Goal: Check status: Check status

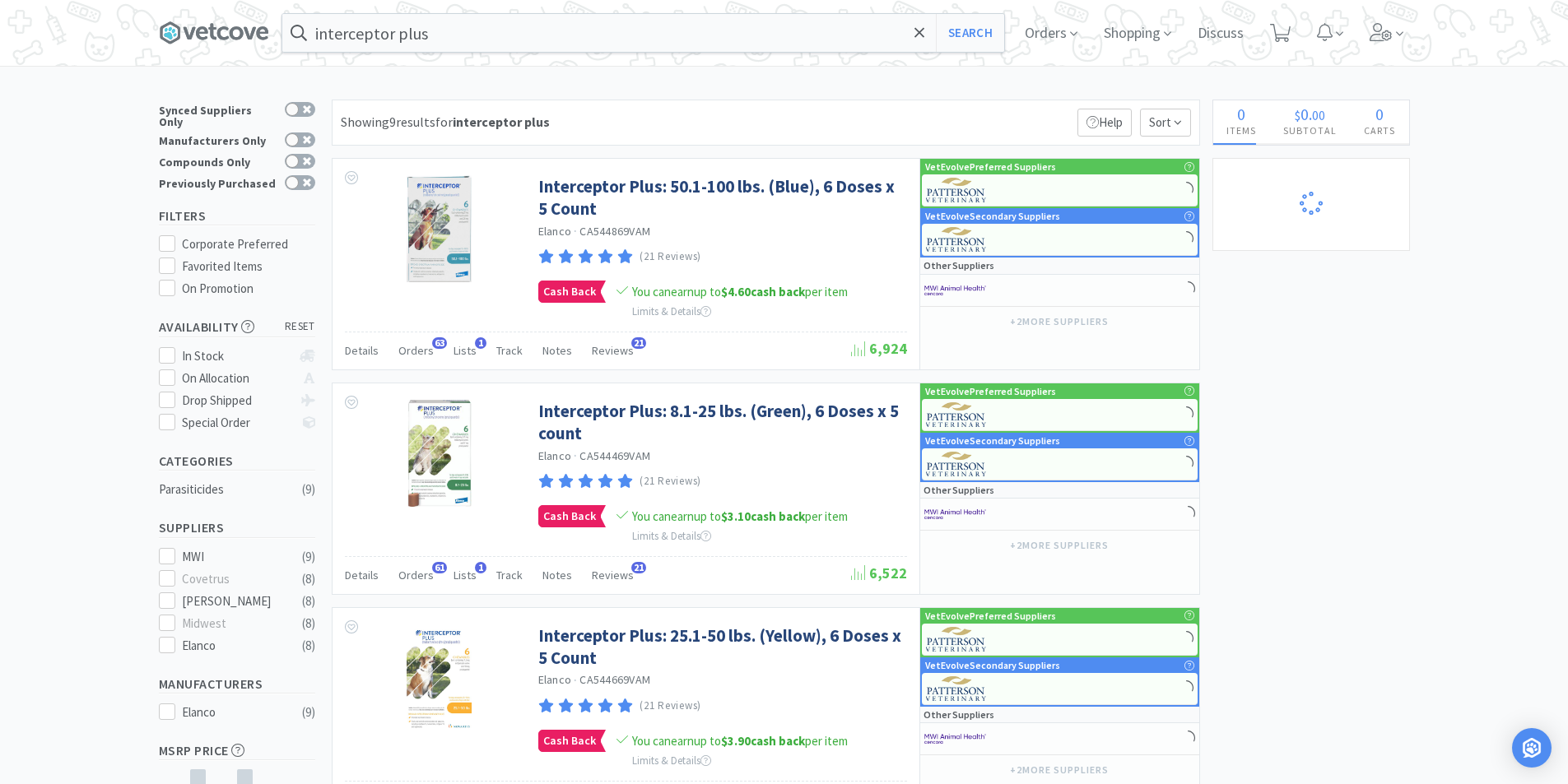
select select "5"
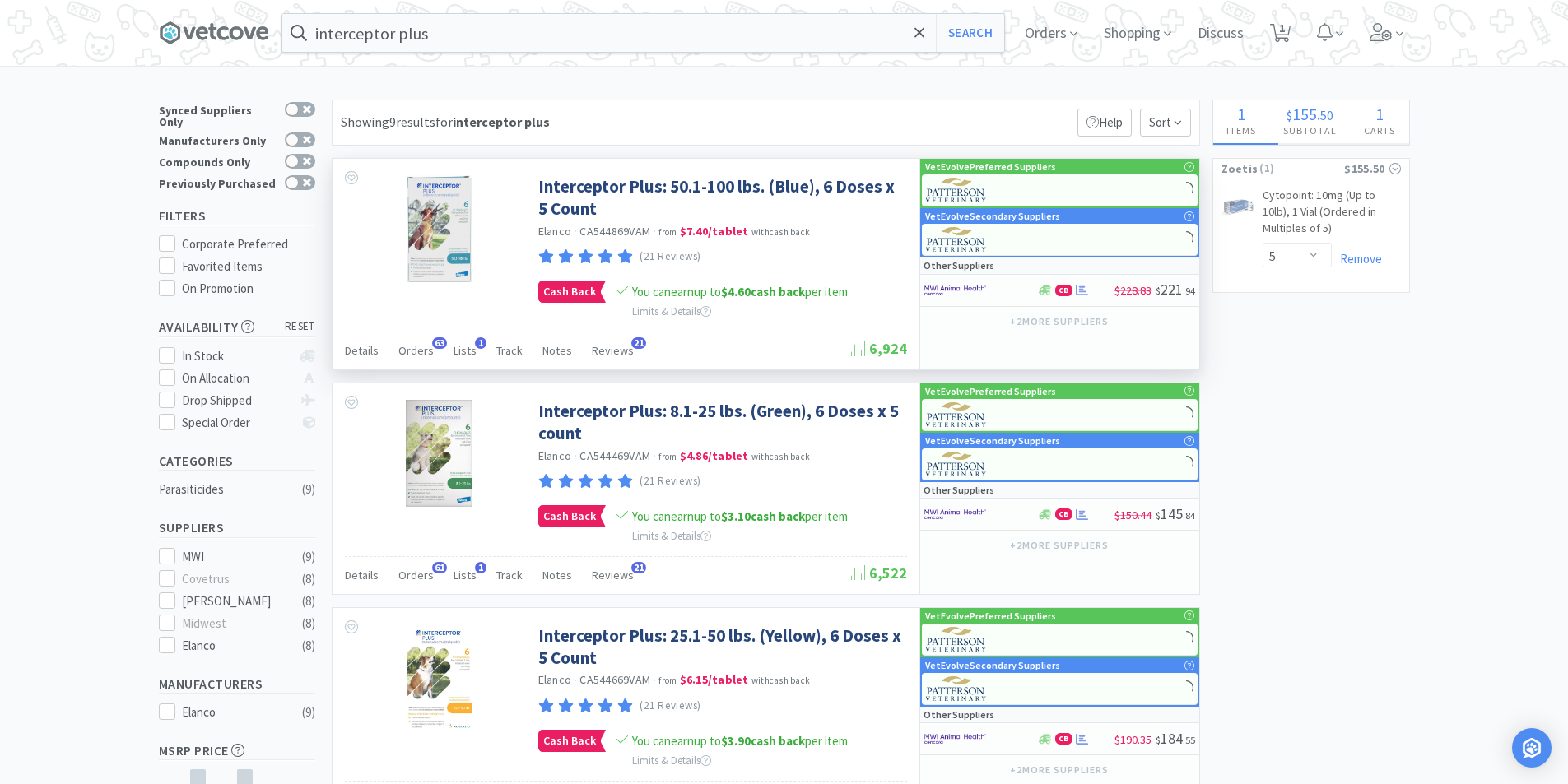
select select "3"
select select "1"
select select "3"
select select "5"
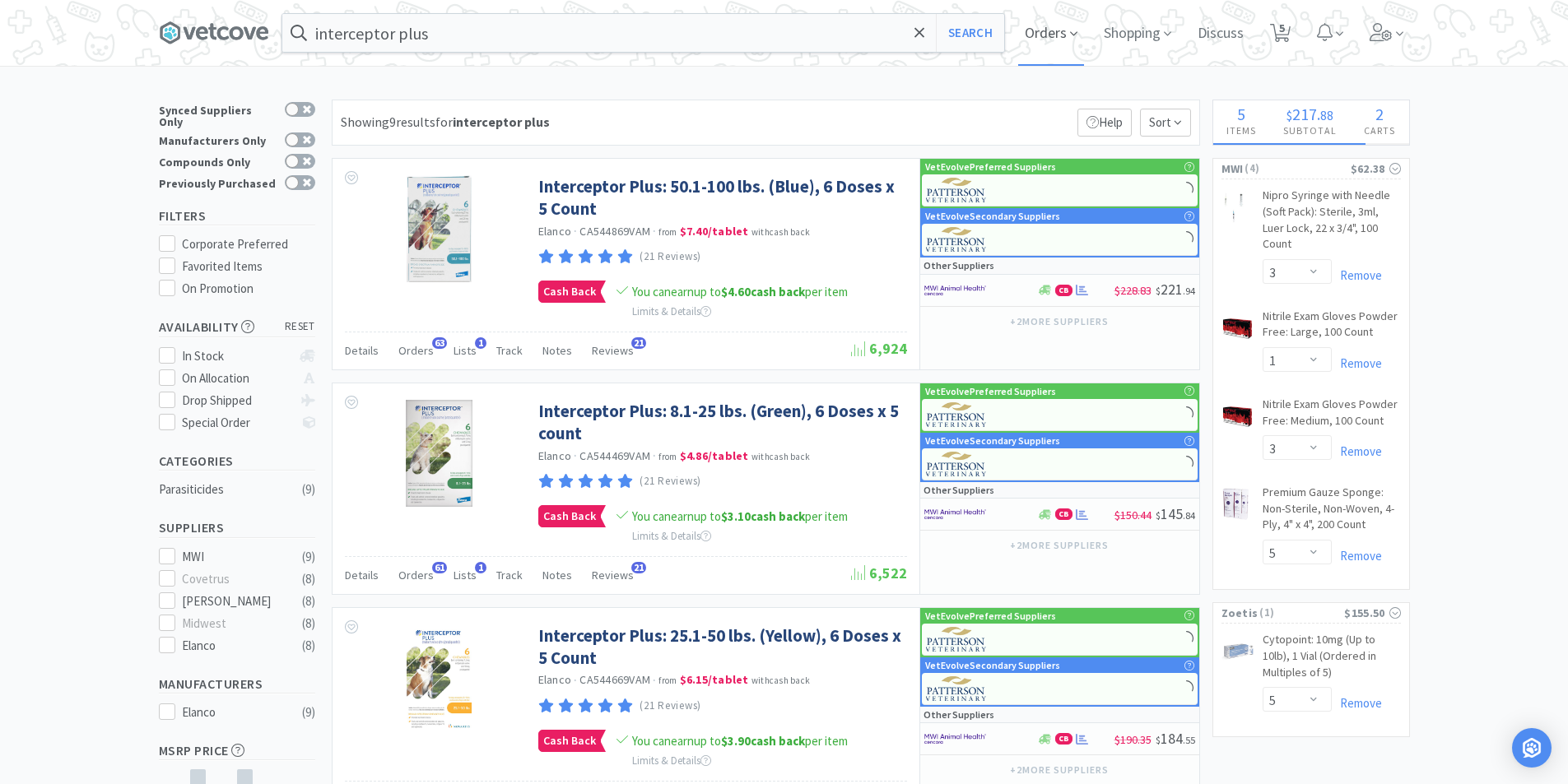
click at [1064, 36] on span "Orders" at bounding box center [1051, 33] width 66 height 66
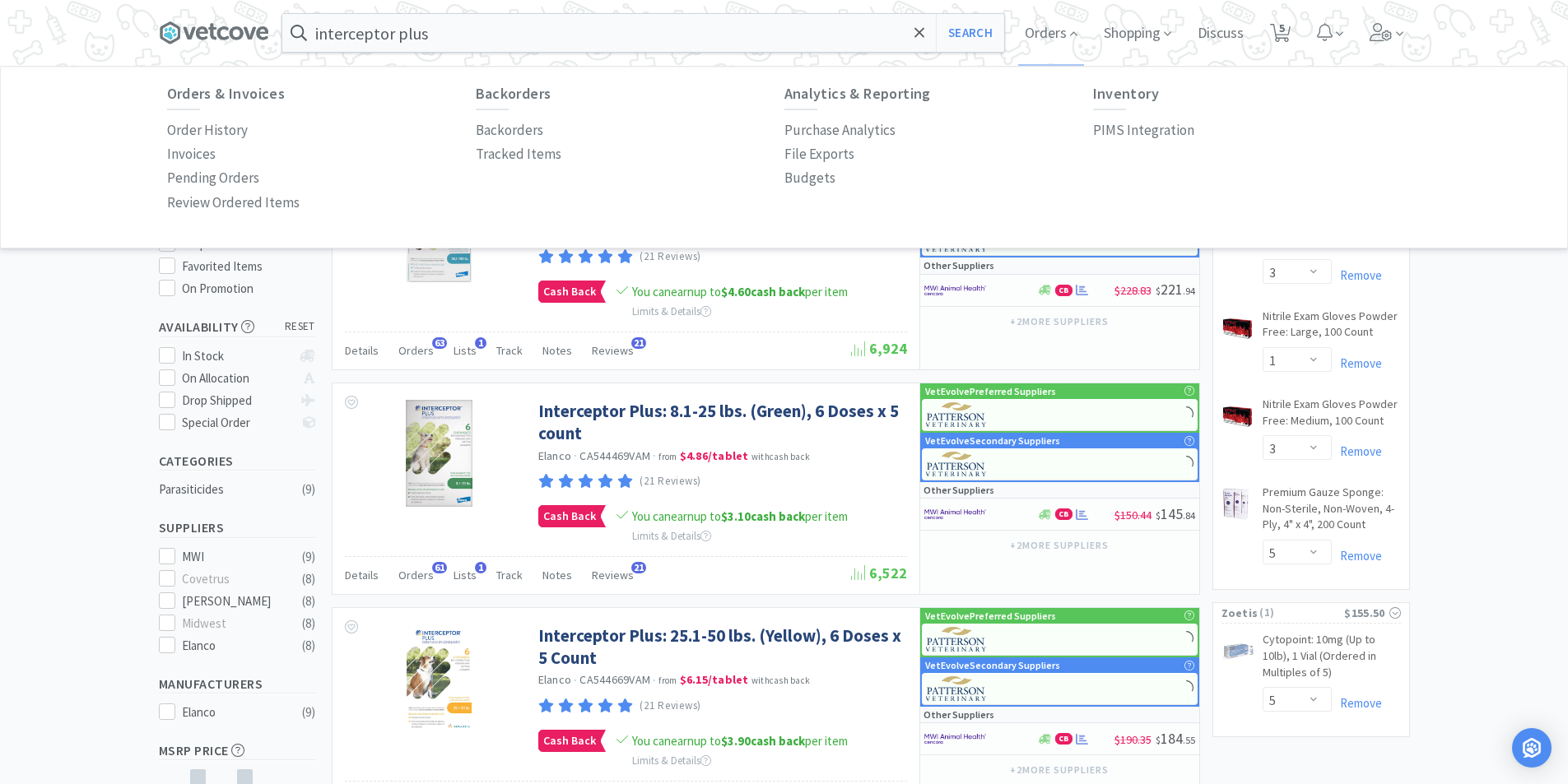
select select "6"
select select "1"
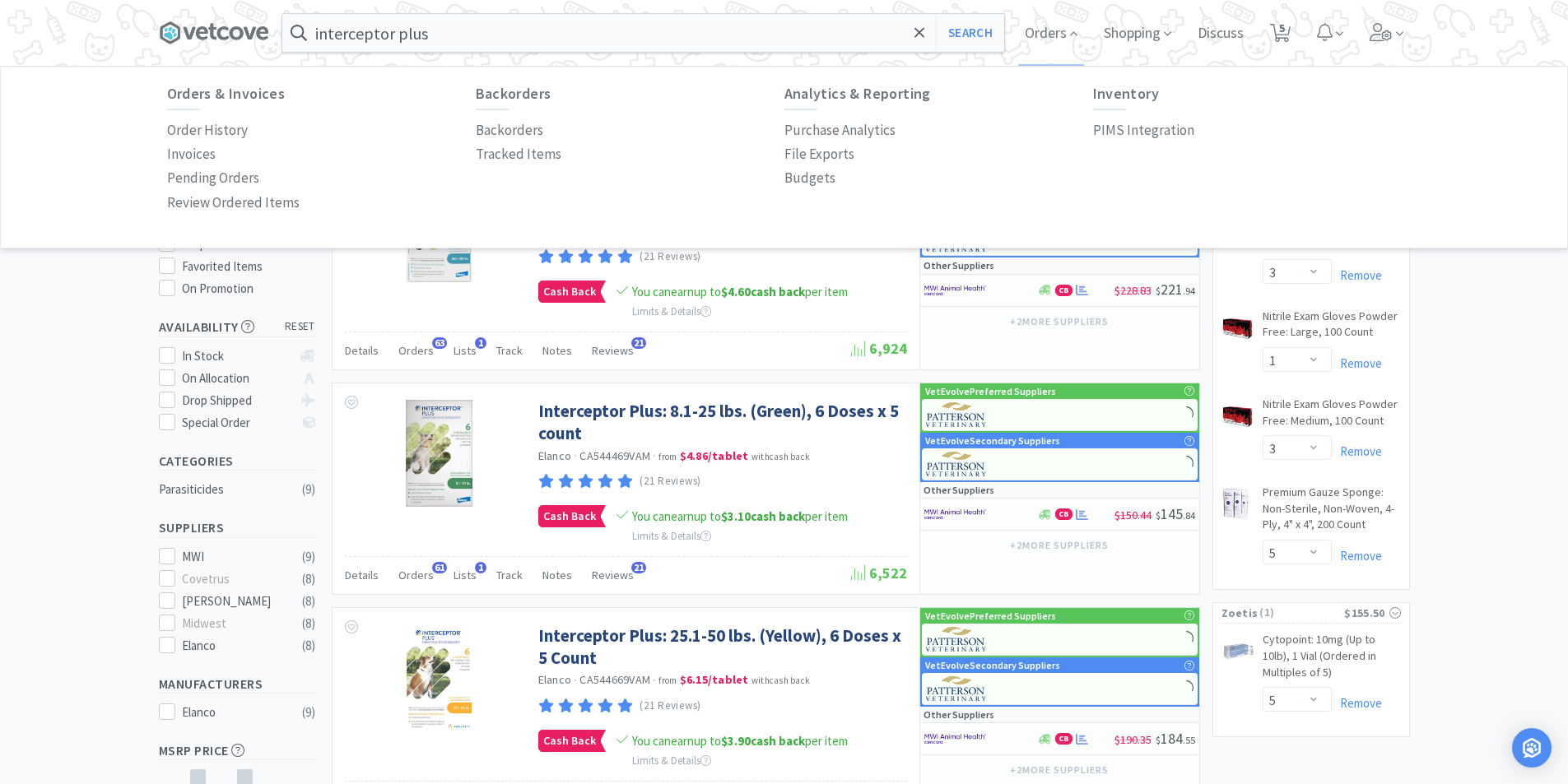
select select "1"
select select "5"
select select "1"
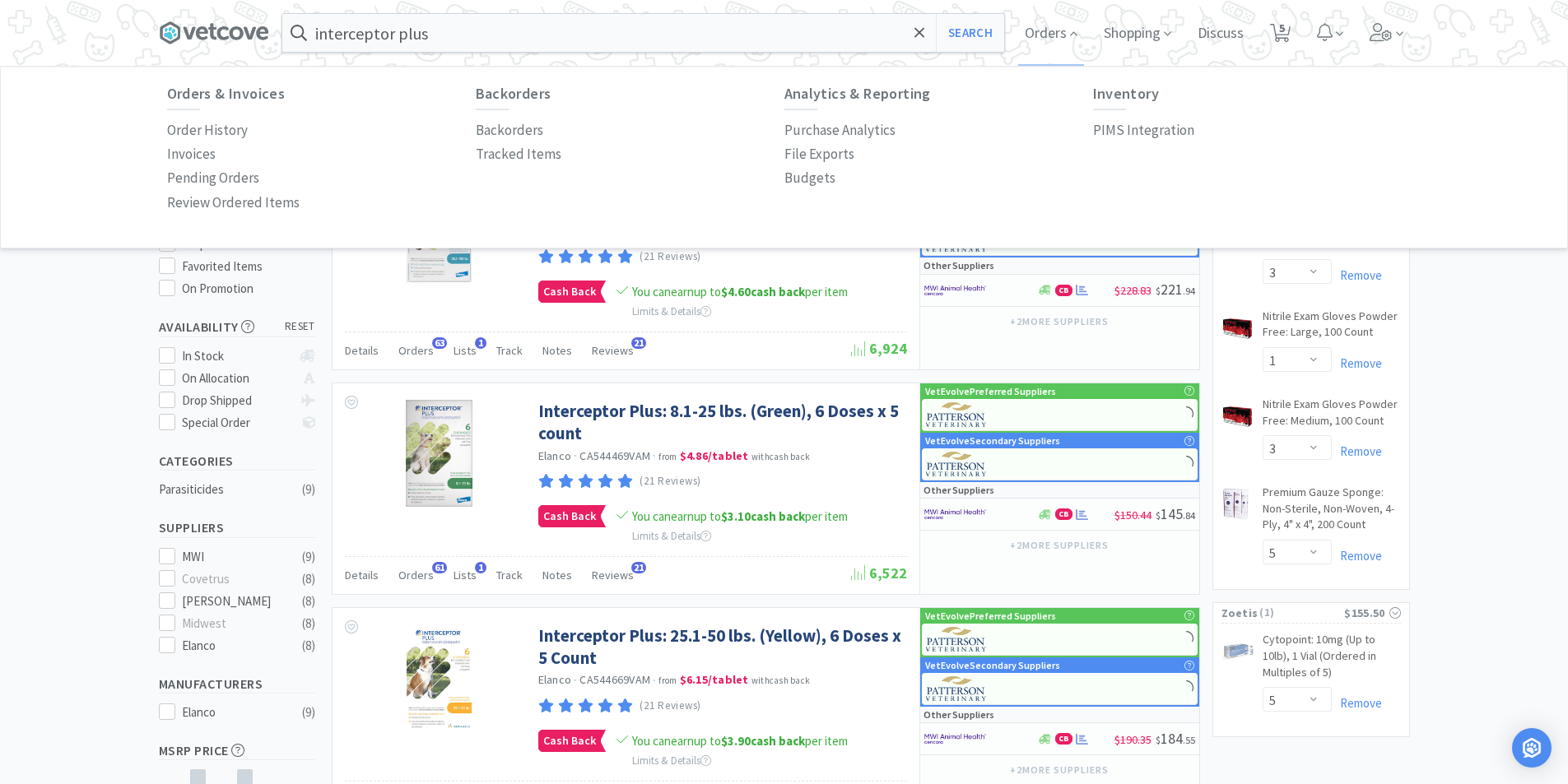
select select "1"
select select "2"
select select "1"
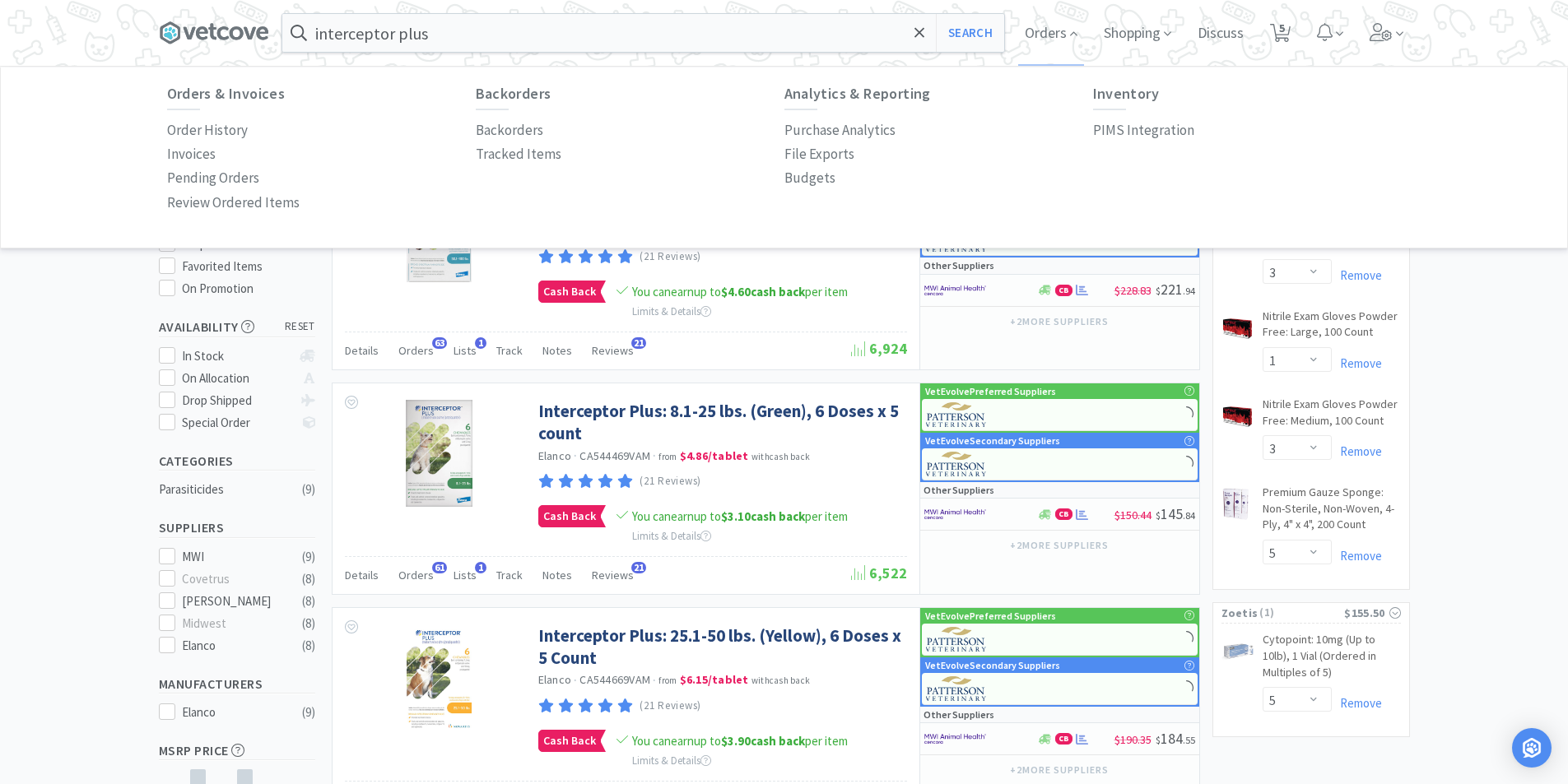
select select "3"
select select "1"
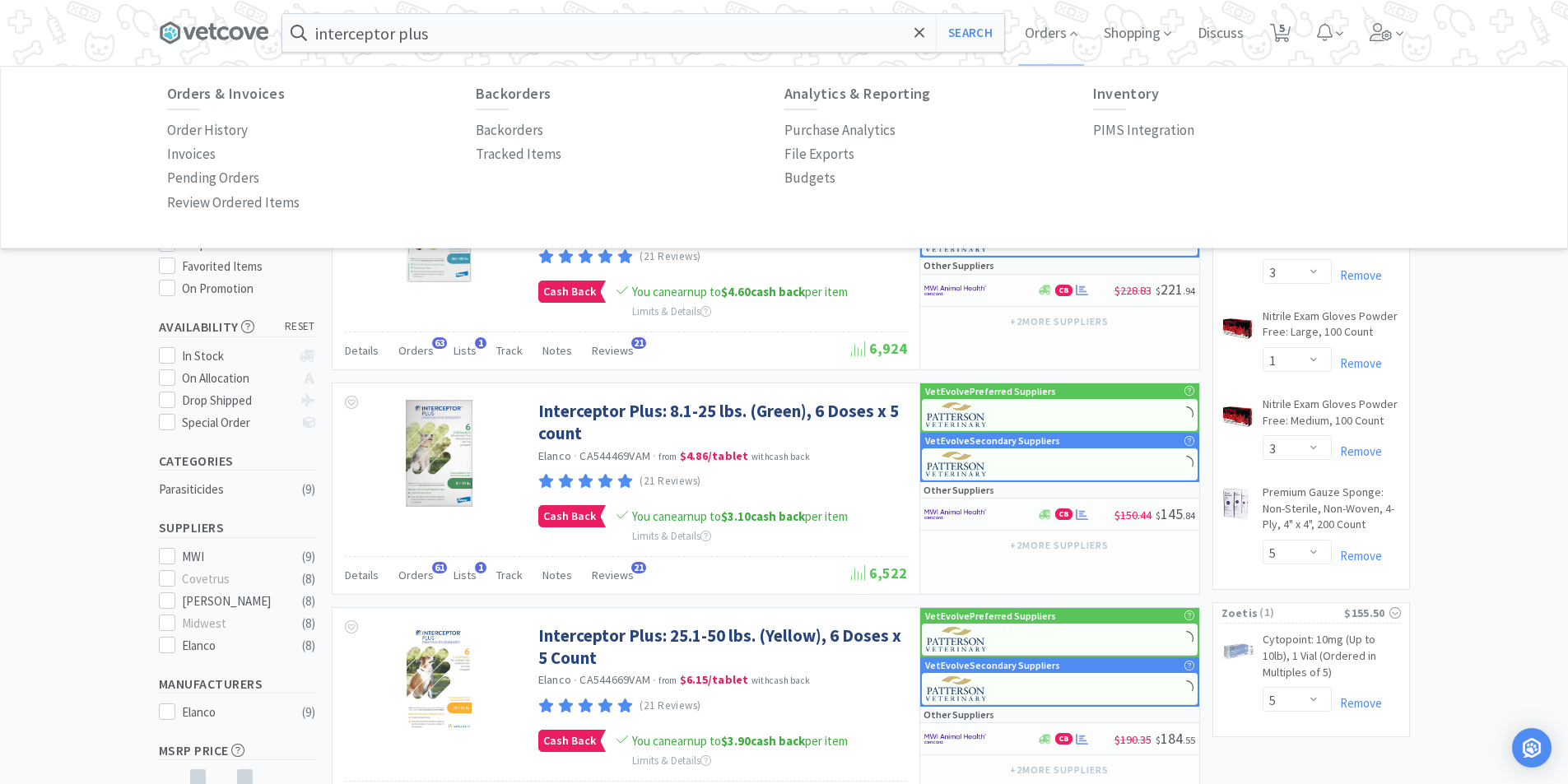
select select "4"
select select "5"
select select "1"
select select "2"
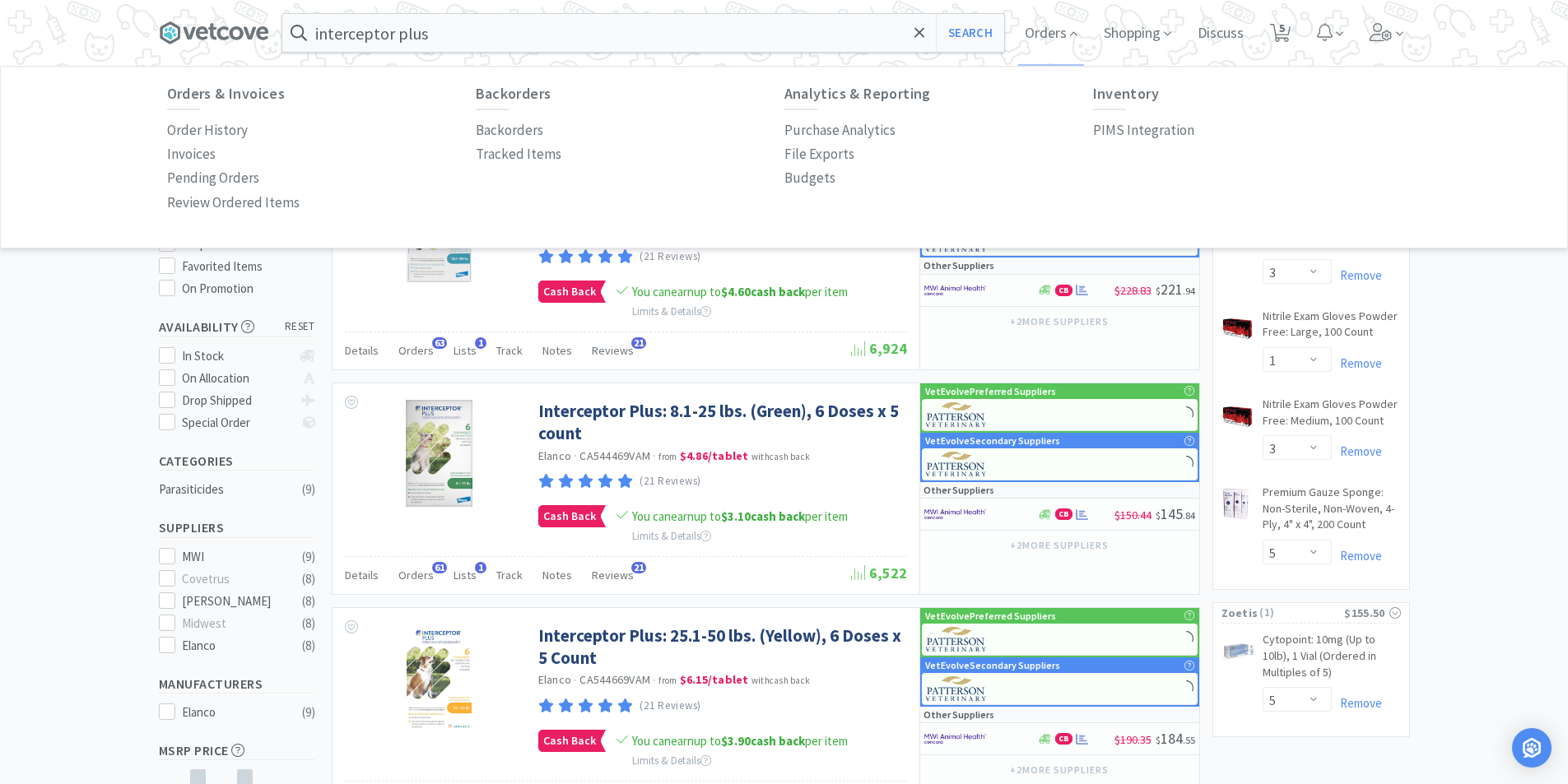
select select "1"
select select "2"
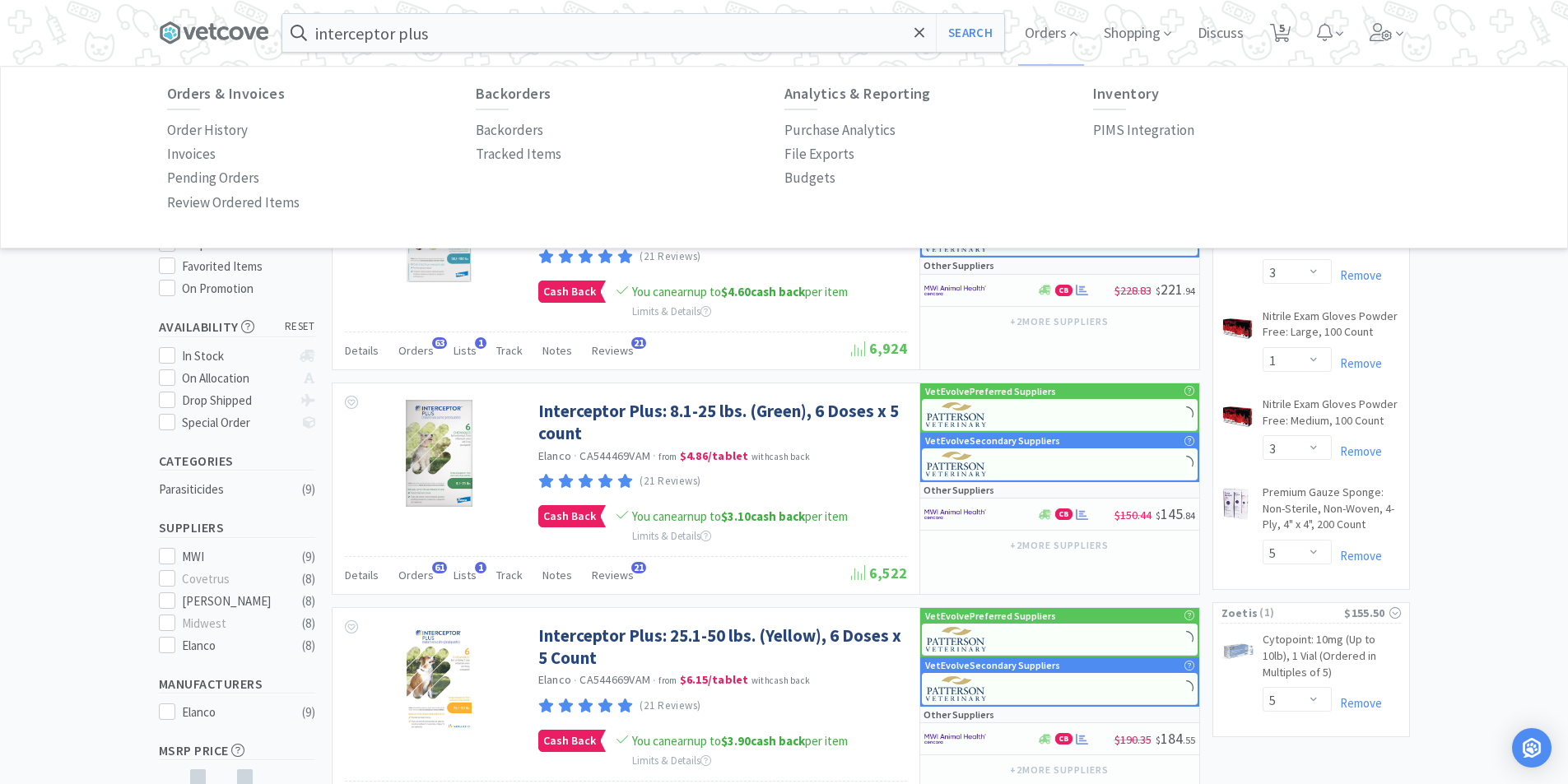
select select "1"
select select "2"
select select "1"
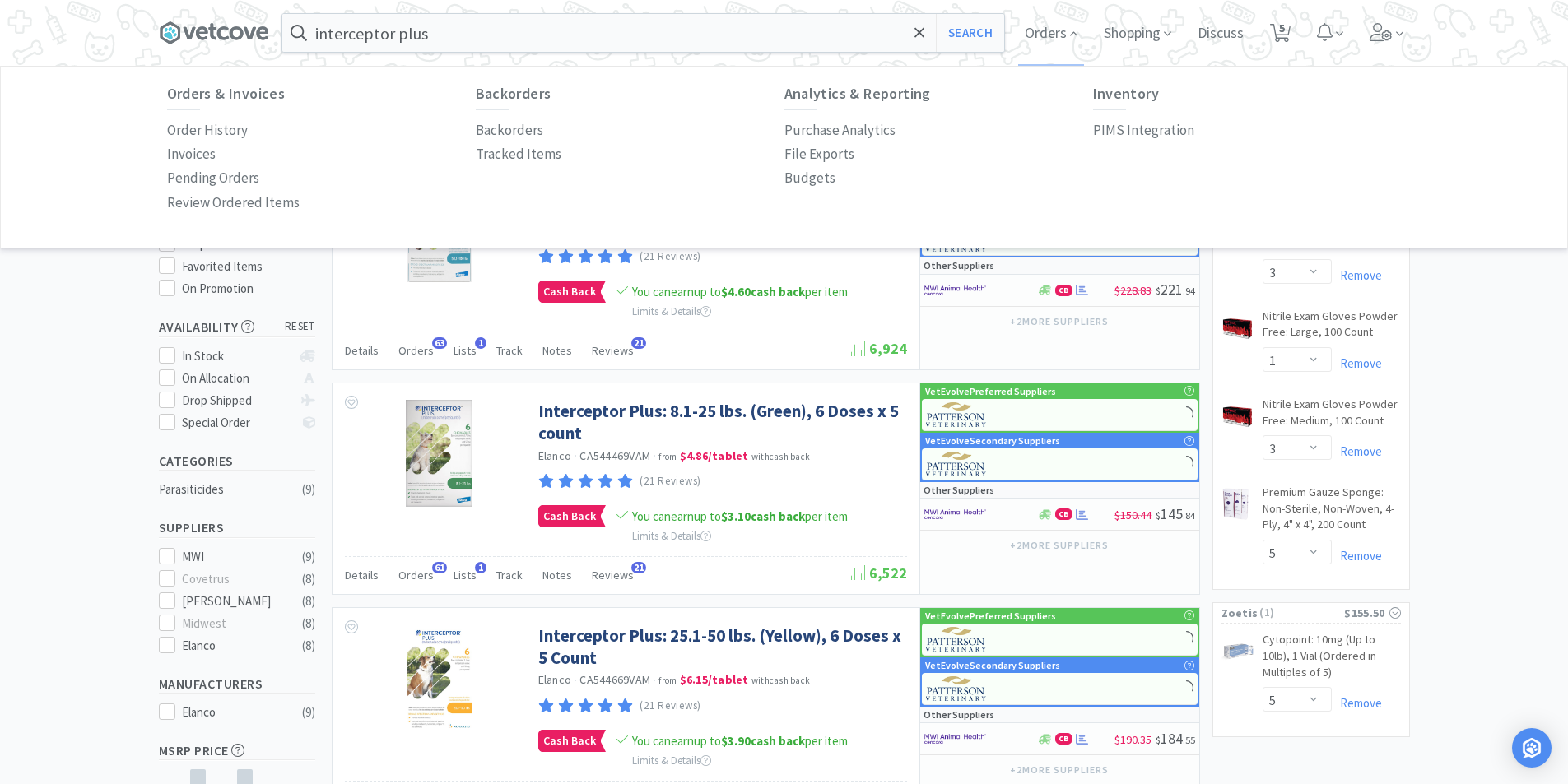
select select "2"
select select "1"
select select "3"
select select "1"
select select "4"
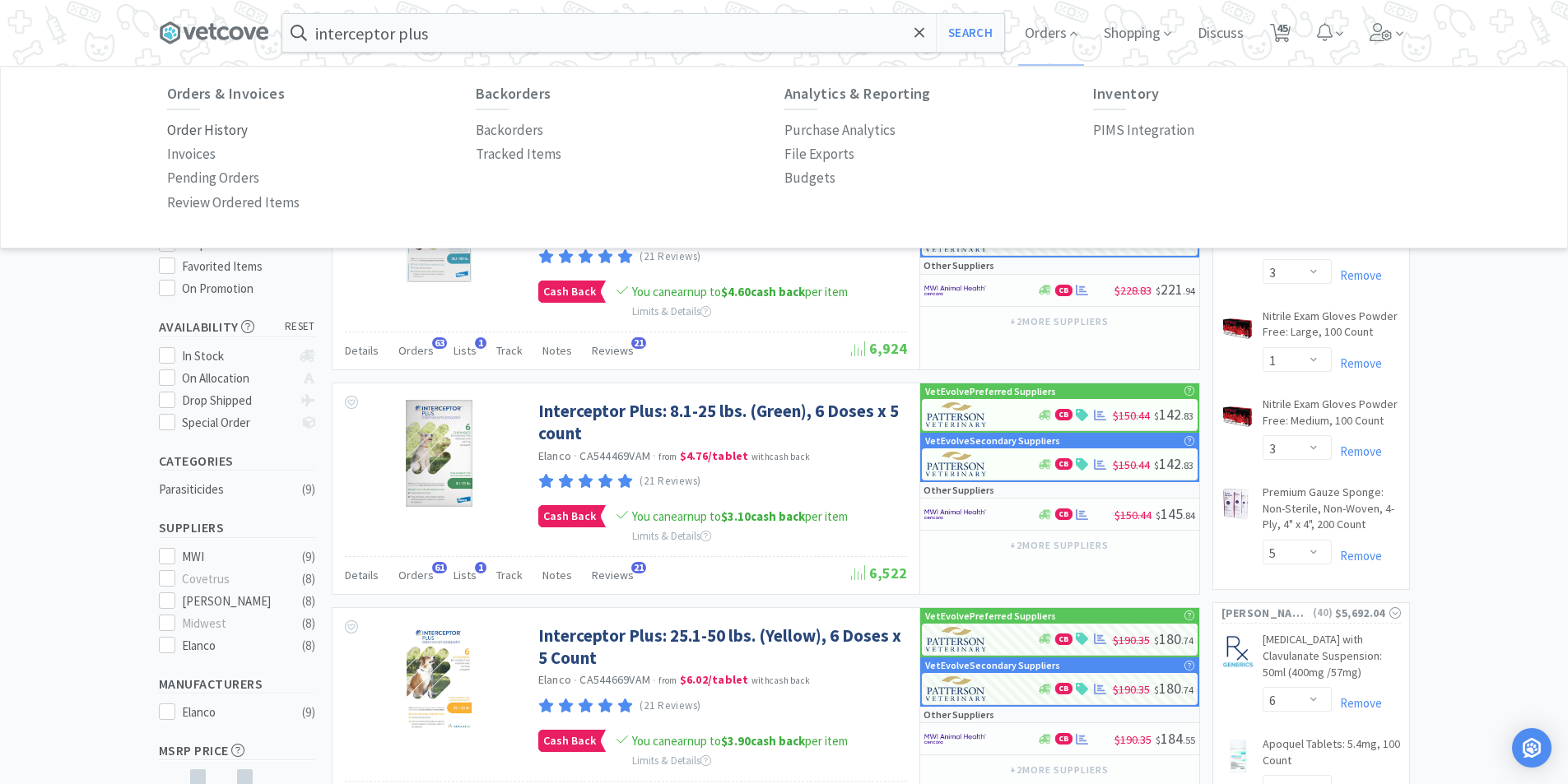
click at [208, 131] on p "Order History" at bounding box center [207, 130] width 80 height 22
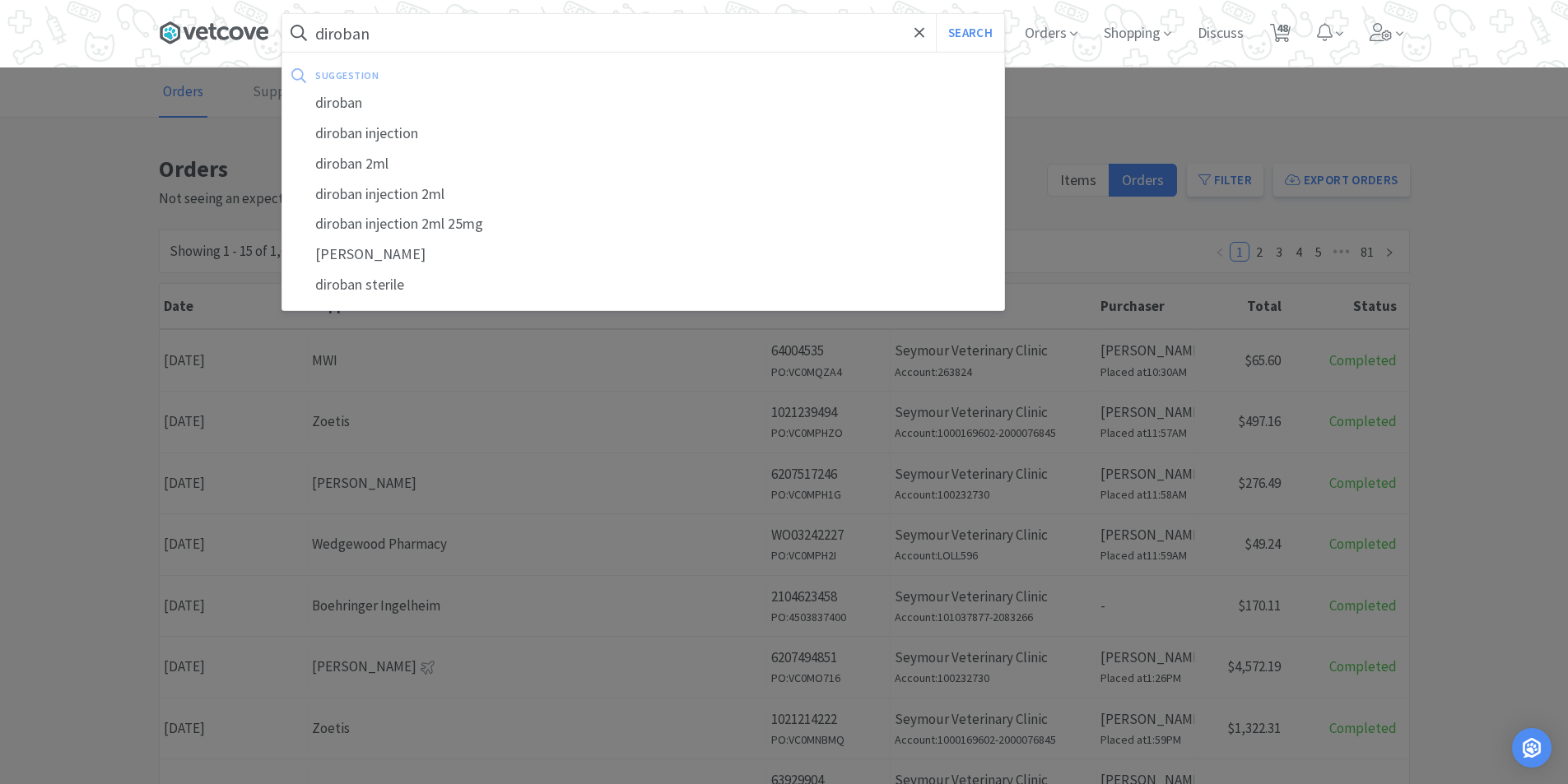
type input "diroban"
click at [936, 14] on button "Search" at bounding box center [970, 32] width 69 height 38
select select "3"
select select "1"
select select "3"
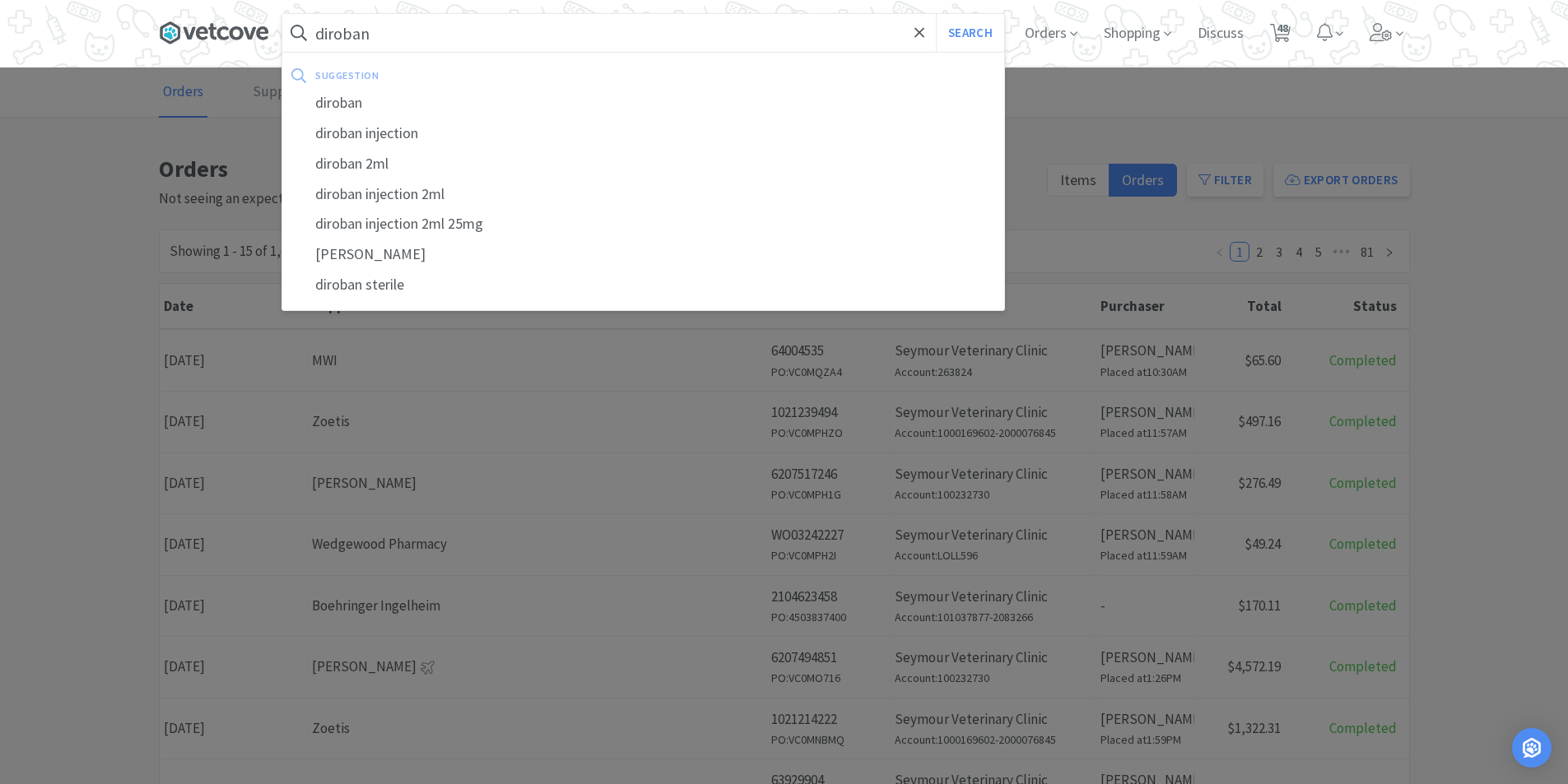
select select "5"
select select "6"
select select "1"
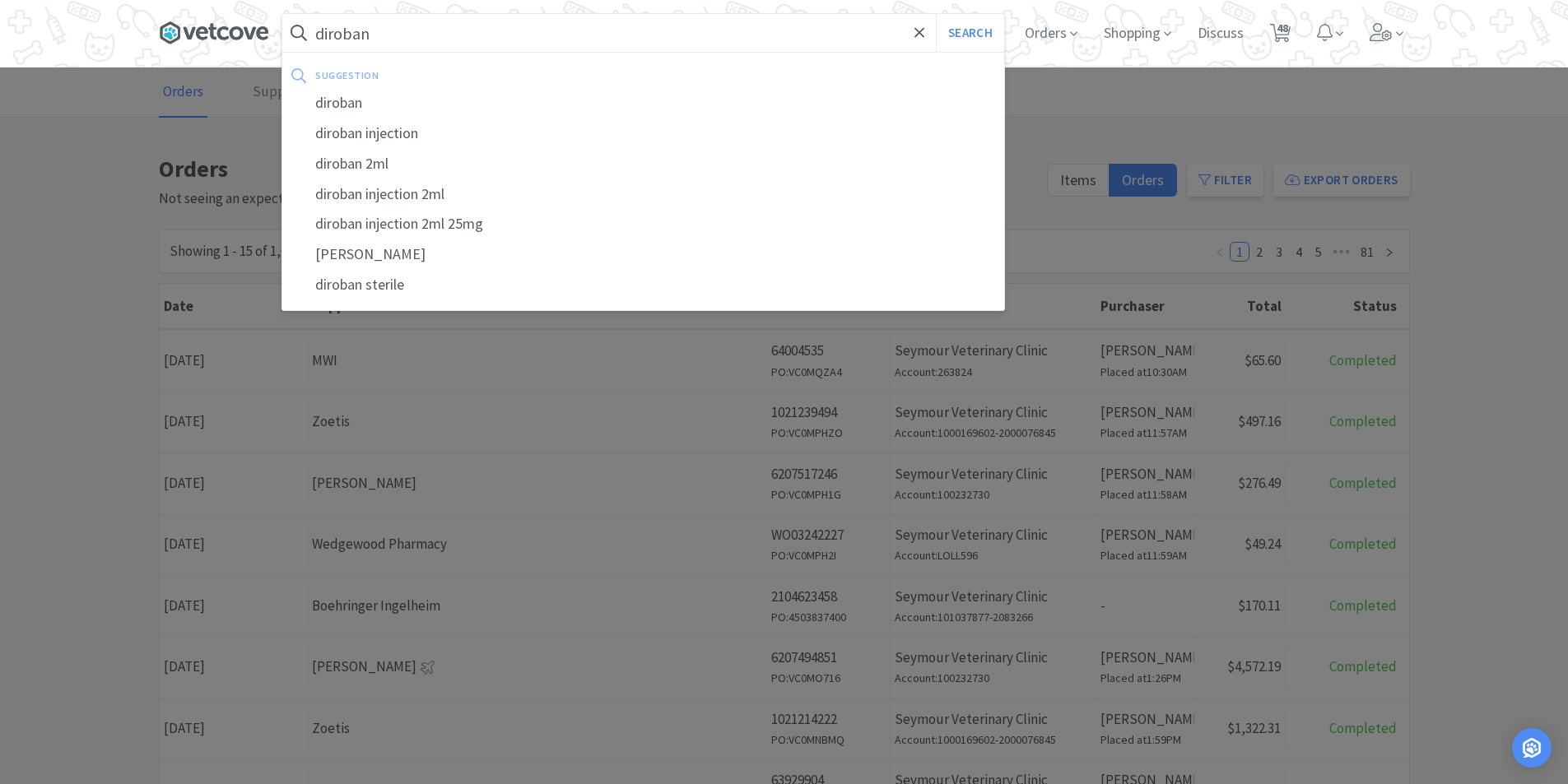
select select "1"
select select "5"
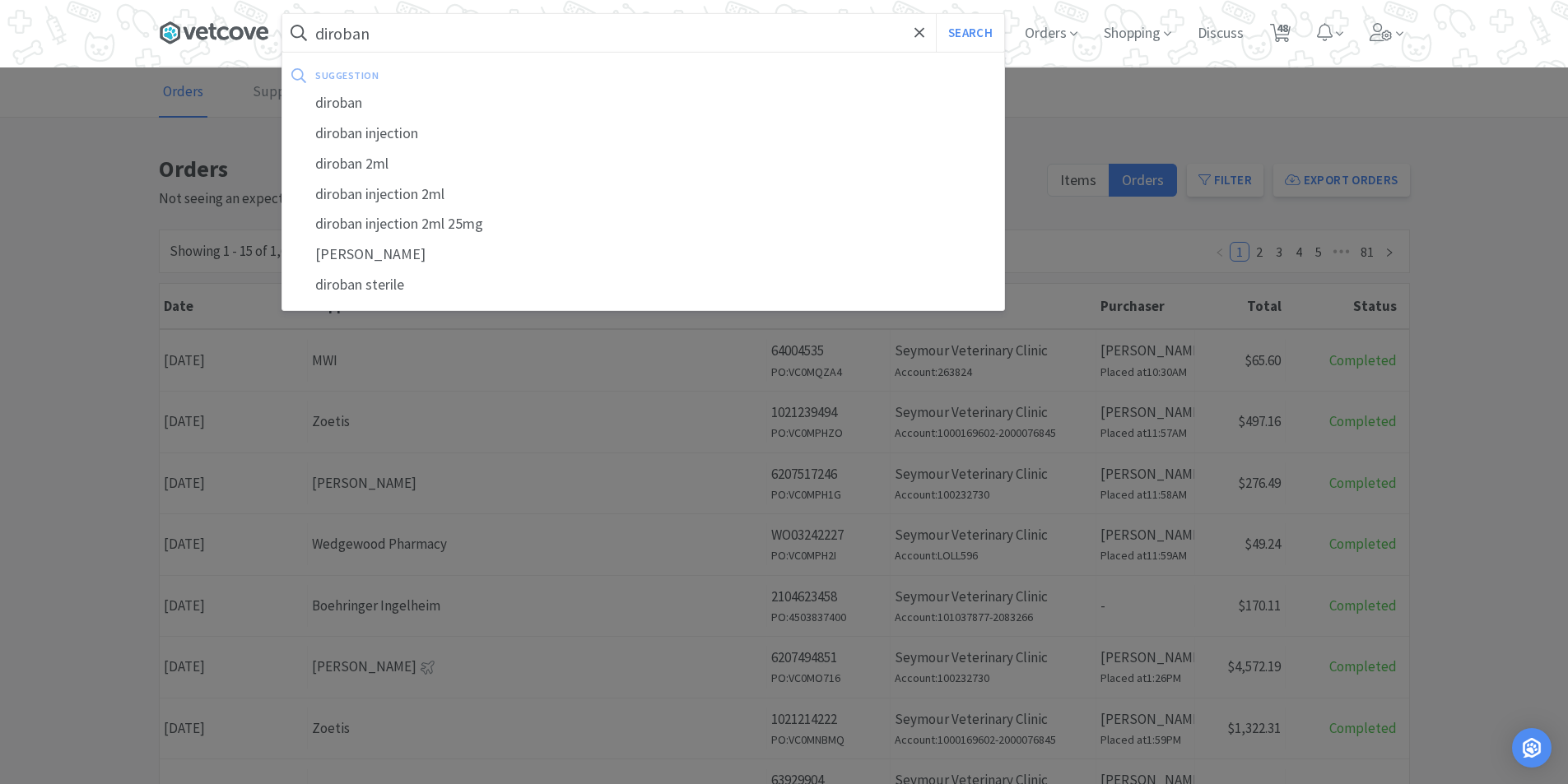
select select "1"
select select "2"
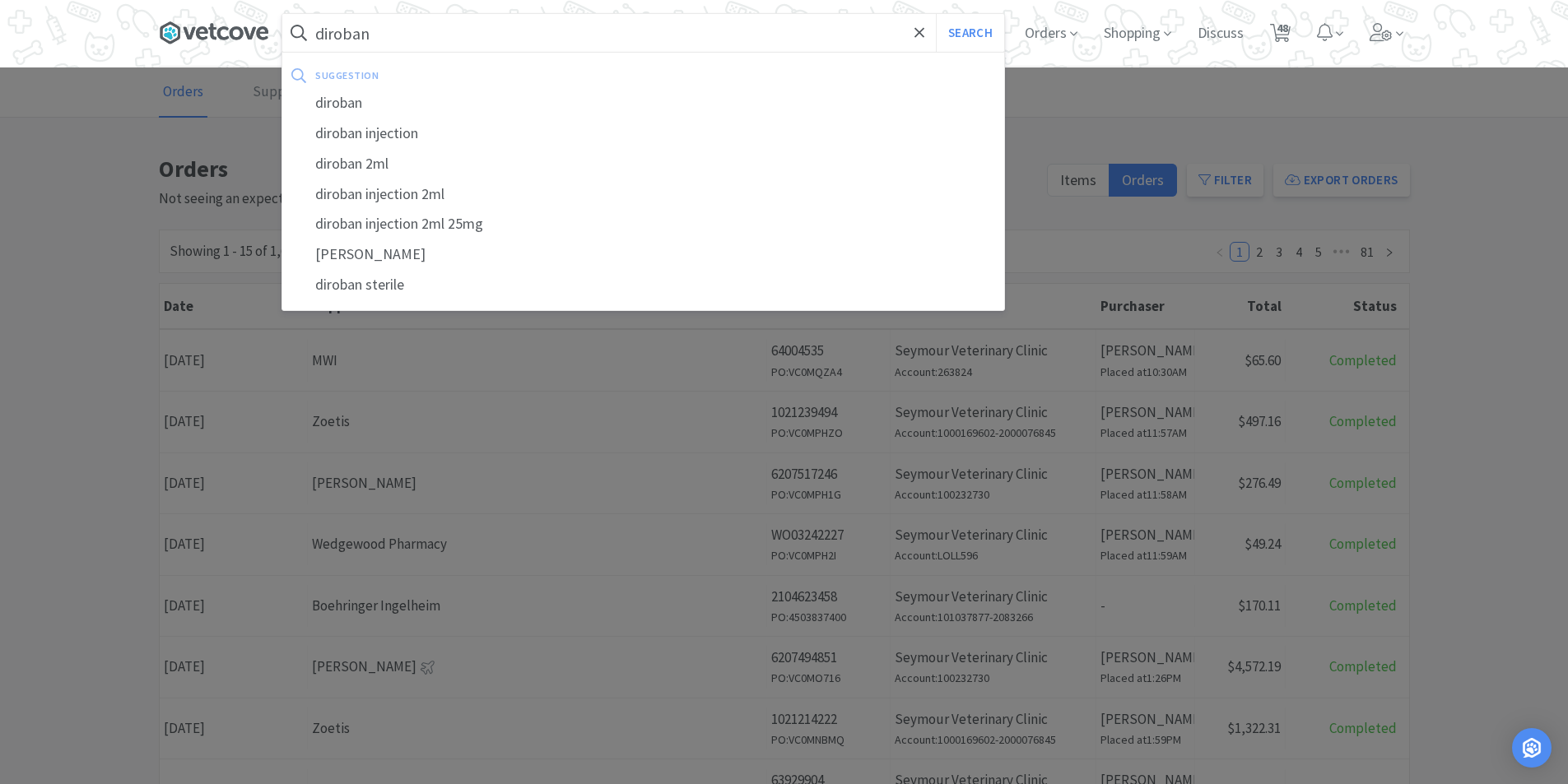
select select "1"
select select "3"
select select "1"
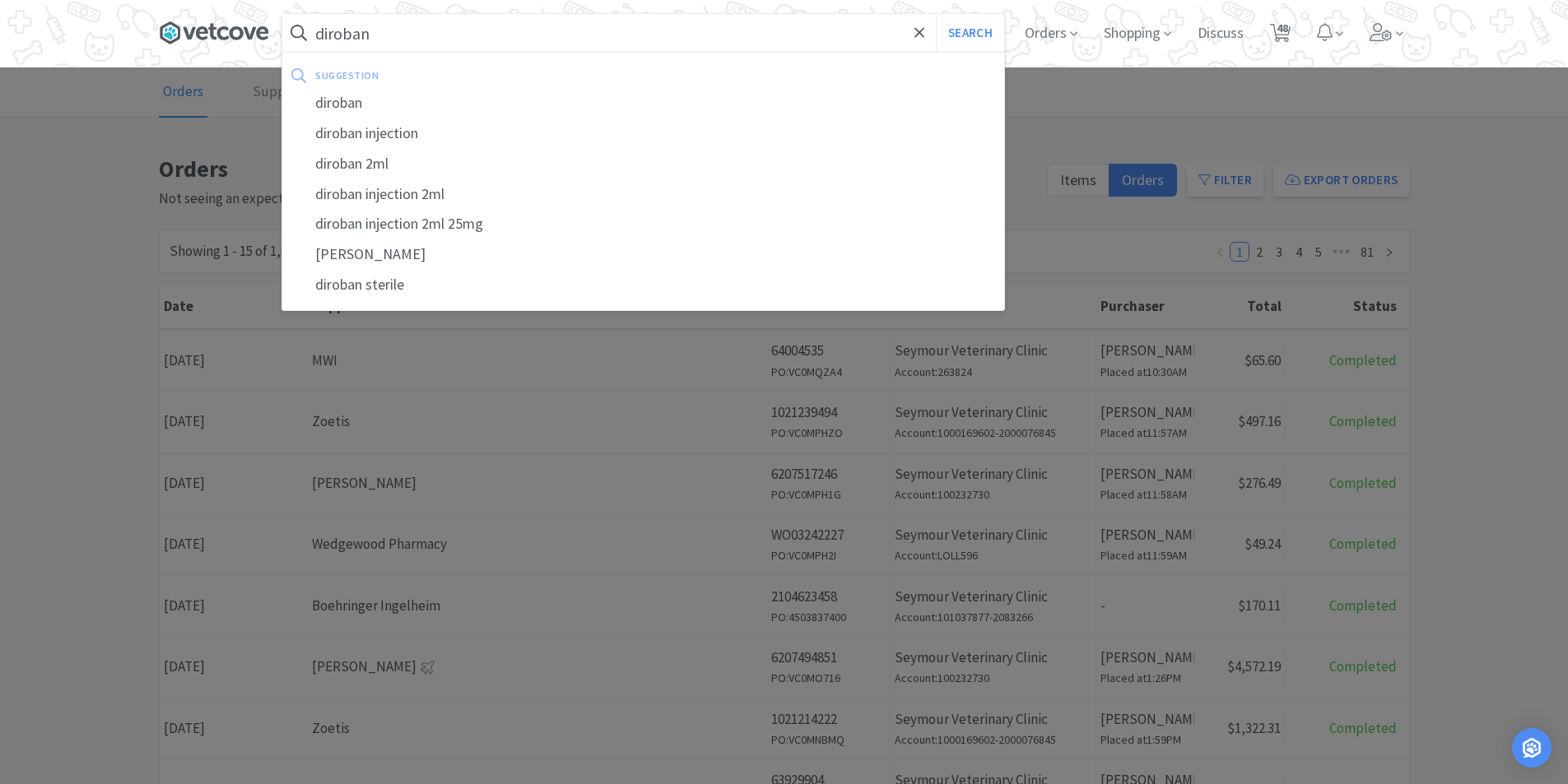
select select "1"
select select "4"
select select "5"
select select "1"
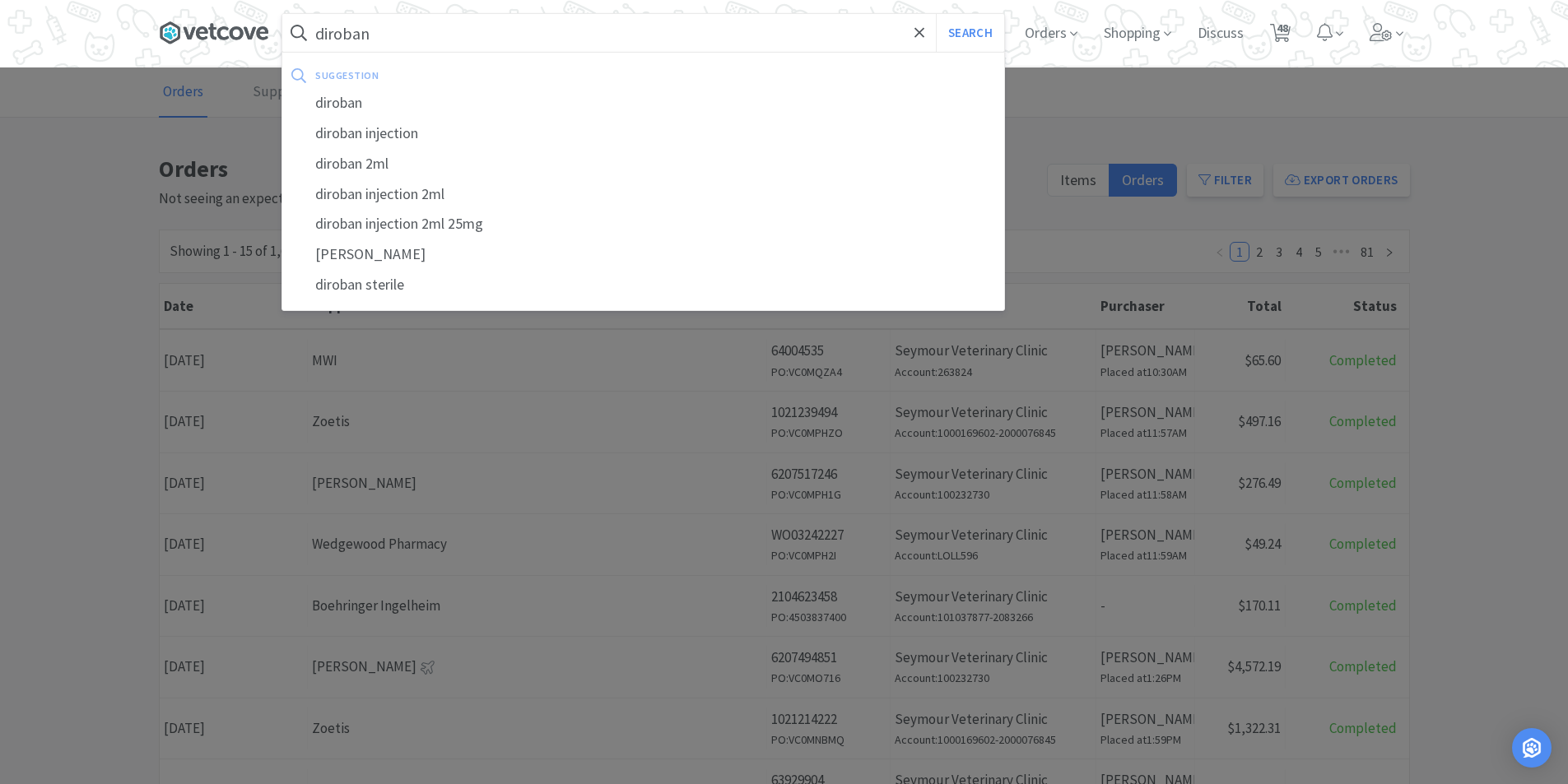
select select "2"
select select "1"
select select "2"
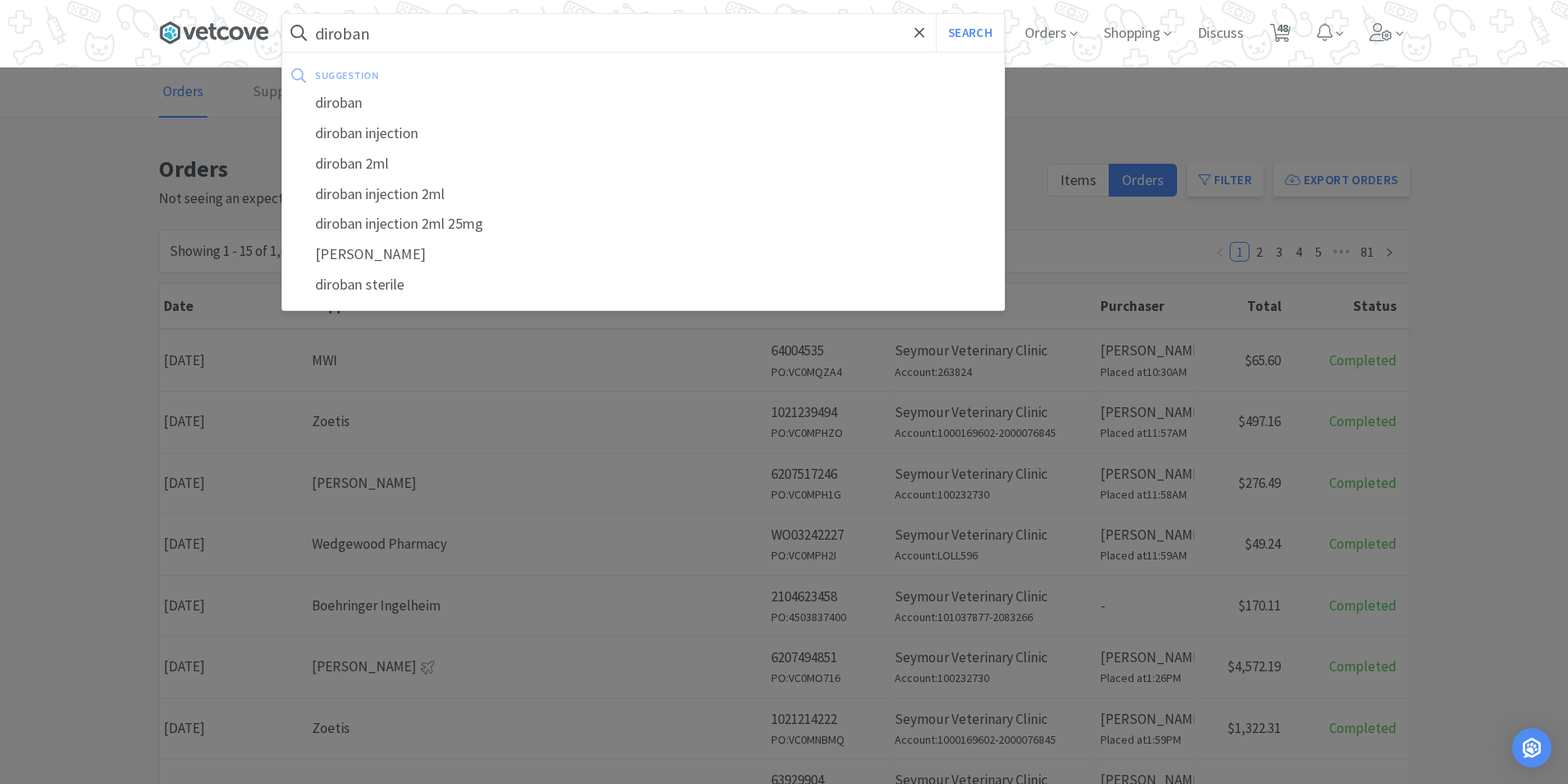
select select "2"
select select "1"
select select "2"
select select "1"
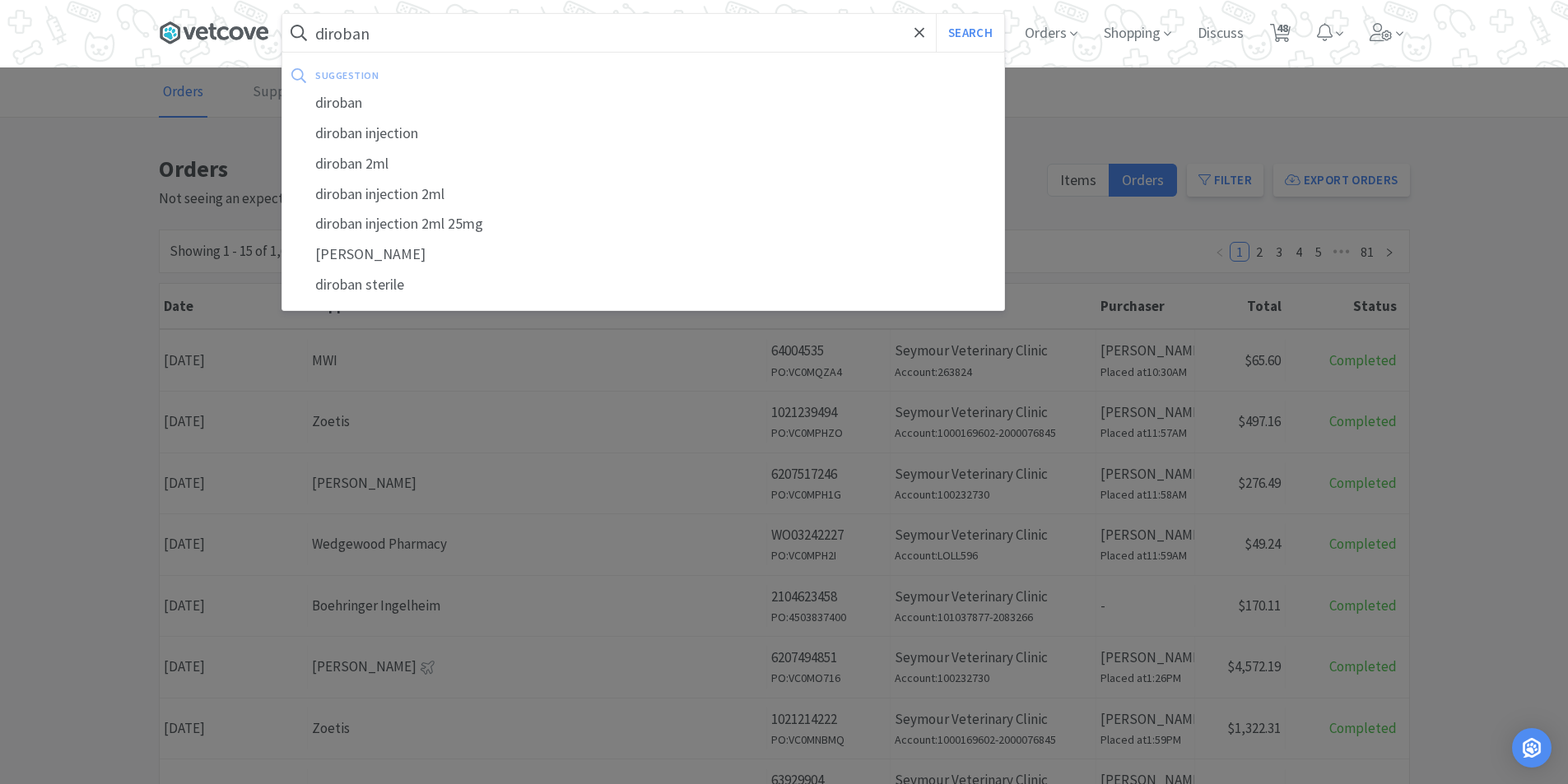
select select "1"
select select "2"
select select "1"
select select "3"
select select "1"
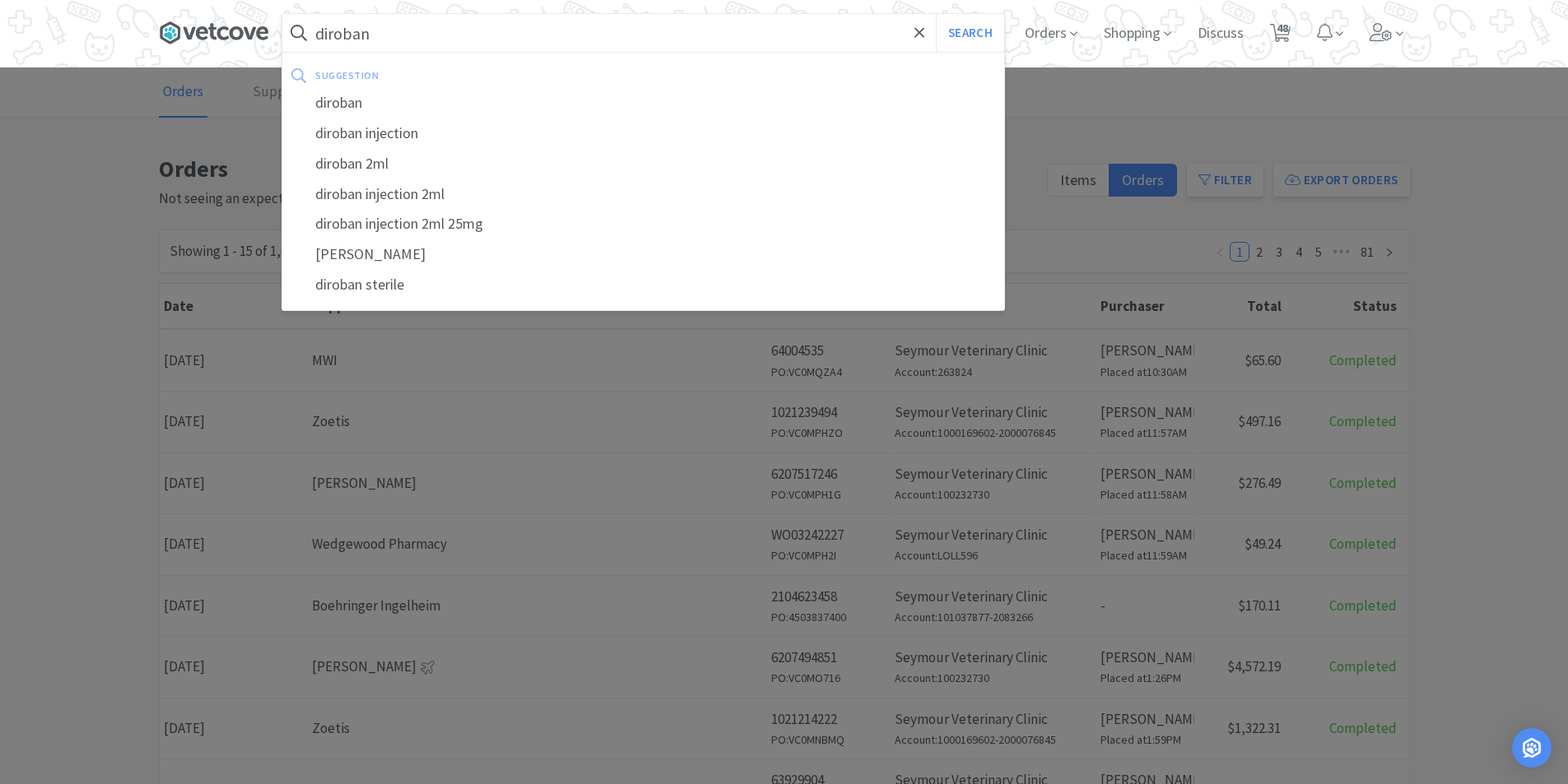
select select "4"
select select "1"
select select "5"
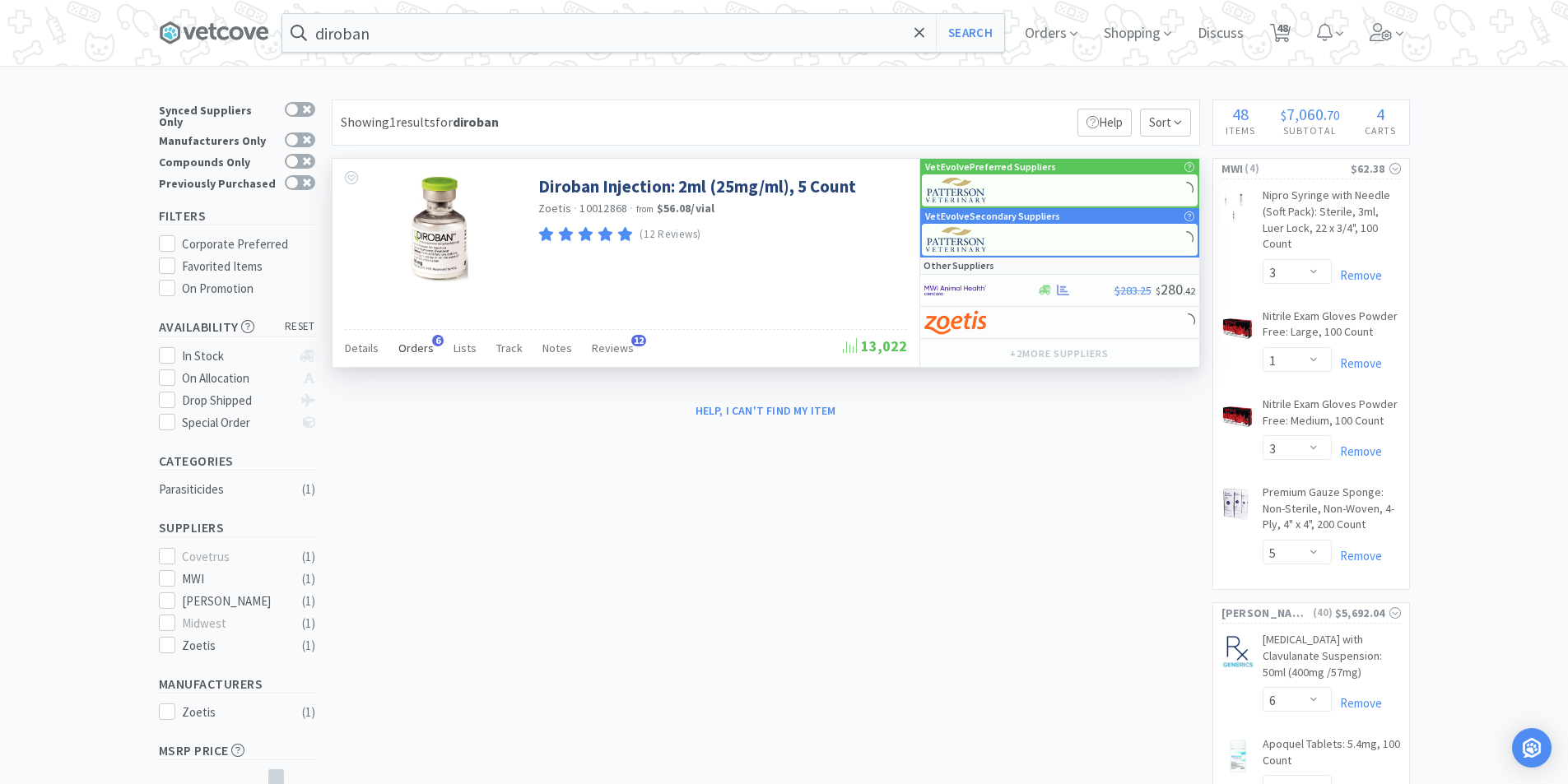
click at [426, 346] on span "Orders" at bounding box center [416, 348] width 36 height 15
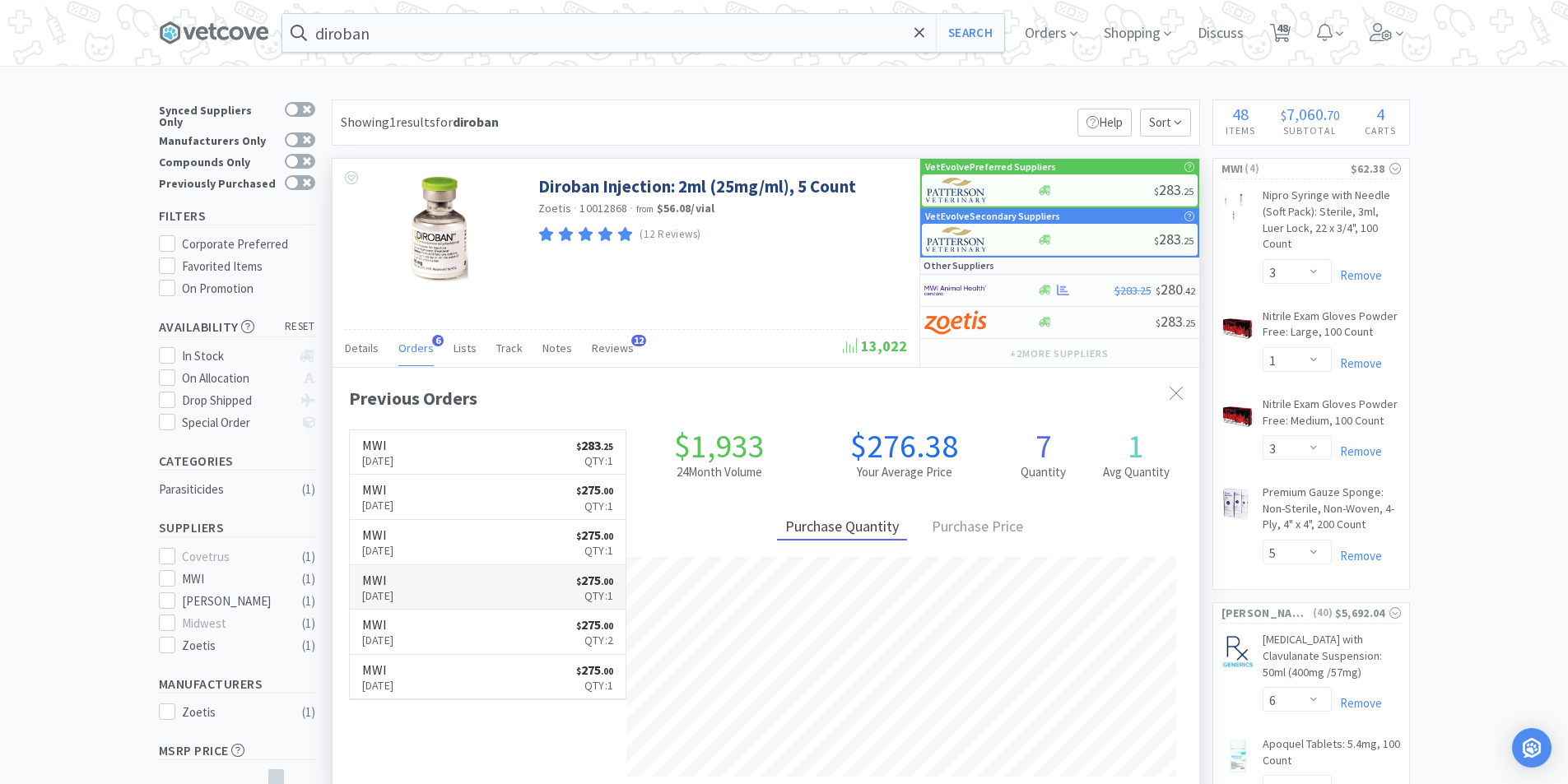
scroll to position [426, 867]
click at [771, 259] on div "Diroban Injection: 2ml (25mg/ml), 5 Count Zoetis · 10012868 · from $56.08 / via…" at bounding box center [625, 226] width 587 height 136
